Goal: Task Accomplishment & Management: Manage account settings

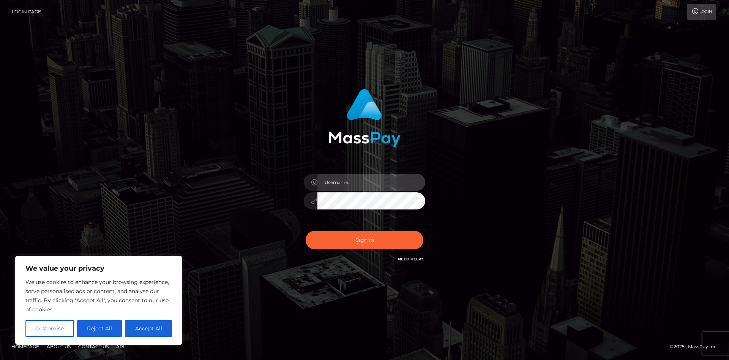
click at [358, 186] on input "text" at bounding box center [371, 181] width 108 height 17
type input "[EMAIL_ADDRESS][DOMAIN_NAME]"
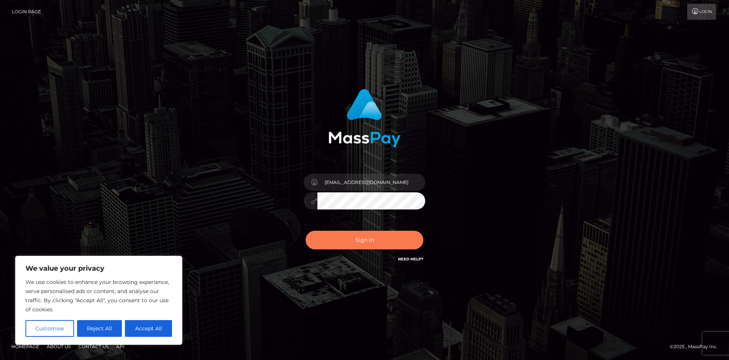
click at [367, 232] on button "Sign in" at bounding box center [365, 239] width 118 height 19
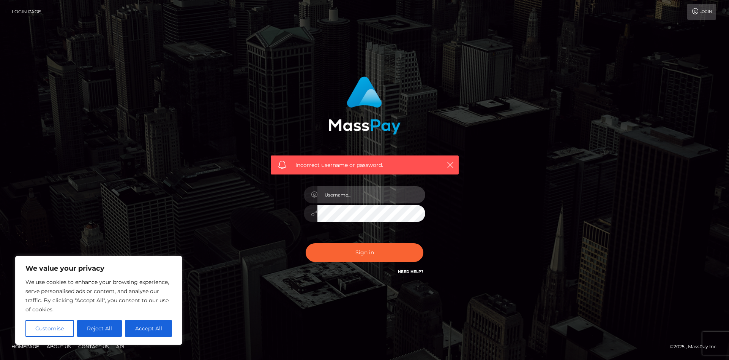
click at [360, 196] on input "text" at bounding box center [371, 194] width 108 height 17
drag, startPoint x: 487, startPoint y: 221, endPoint x: 478, endPoint y: 225, distance: 10.6
click at [486, 222] on div "Incorrect username or password." at bounding box center [364, 180] width 433 height 218
click at [148, 325] on button "Accept All" at bounding box center [148, 328] width 47 height 17
checkbox input "true"
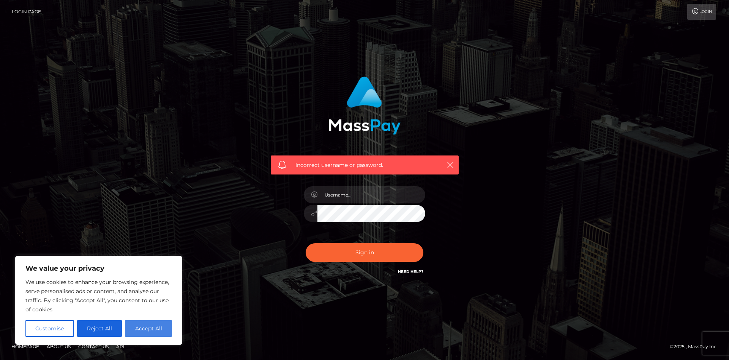
checkbox input "true"
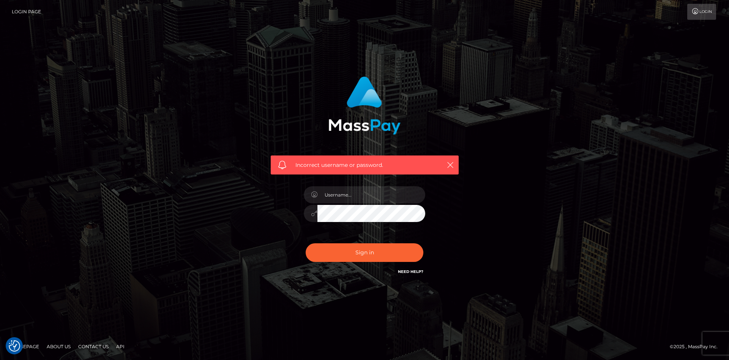
click at [415, 270] on link "Need Help?" at bounding box center [410, 271] width 25 height 5
click at [526, 126] on div "Incorrect username or password." at bounding box center [364, 180] width 433 height 218
click at [362, 197] on input "text" at bounding box center [371, 194] width 108 height 17
type input "[EMAIL_ADDRESS][DOMAIN_NAME]"
click at [306, 243] on button "Sign in" at bounding box center [365, 252] width 118 height 19
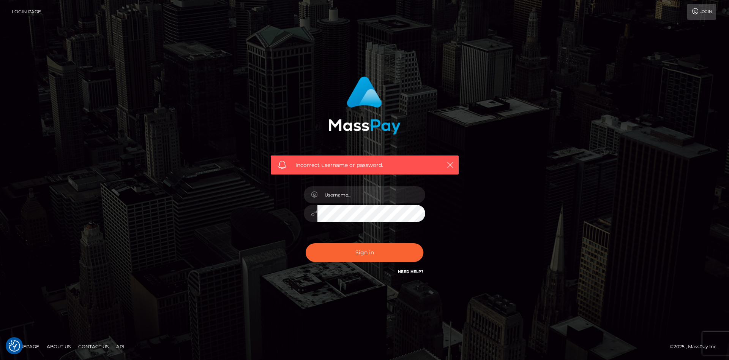
click at [412, 274] on link "Need Help?" at bounding box center [410, 271] width 25 height 5
